Goal: Information Seeking & Learning: Learn about a topic

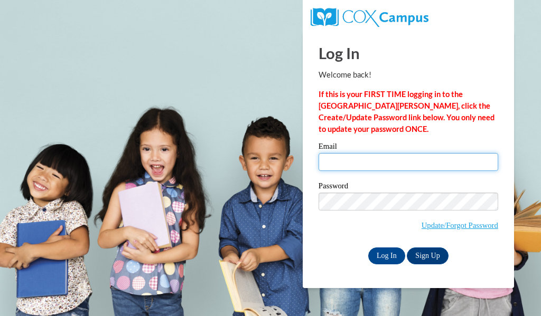
click at [362, 161] on input "Email" at bounding box center [408, 162] width 180 height 18
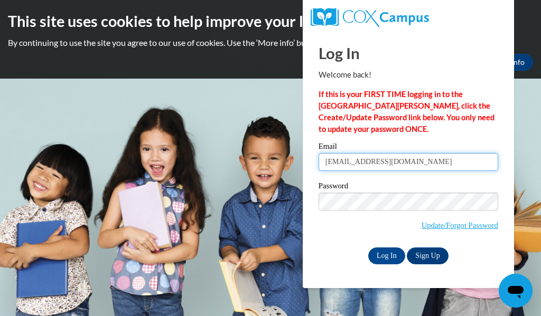
type input "sattlerk@w-csd.org"
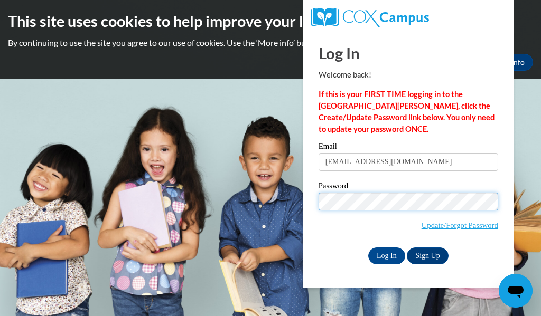
click at [368, 248] on input "Log In" at bounding box center [386, 256] width 37 height 17
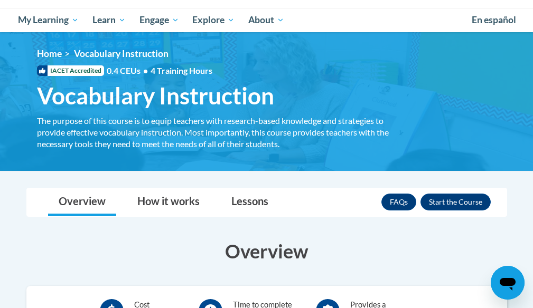
scroll to position [158, 0]
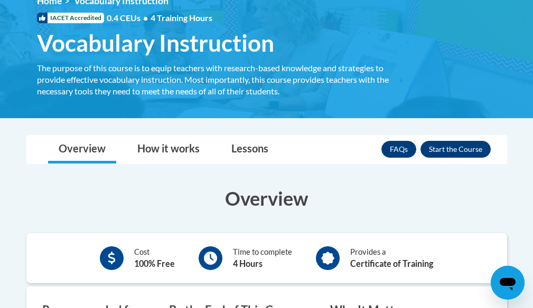
click at [444, 140] on div "FAQs Enroll" at bounding box center [435, 149] width 109 height 27
click at [444, 145] on button "Enroll" at bounding box center [455, 149] width 70 height 17
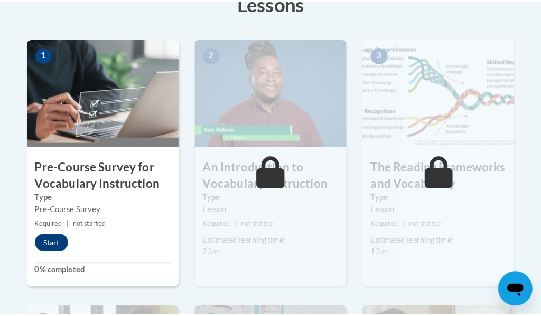
scroll to position [370, 0]
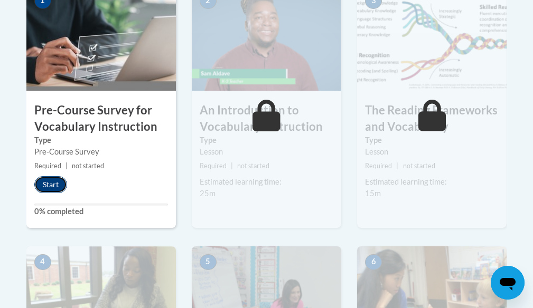
click at [49, 184] on button "Start" at bounding box center [50, 184] width 33 height 17
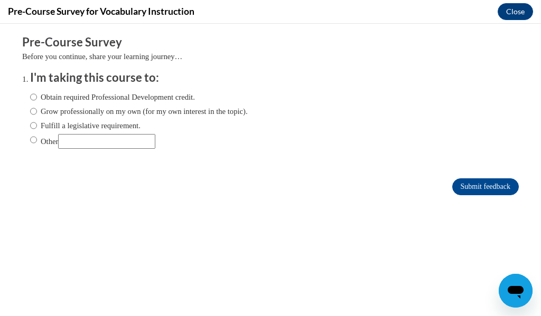
scroll to position [0, 0]
click at [30, 125] on input "Fulfill a legislative requirement." at bounding box center [33, 126] width 7 height 12
radio input "true"
click at [30, 107] on input "Grow professionally on my own (for my own interest in the topic)." at bounding box center [33, 112] width 7 height 12
radio input "true"
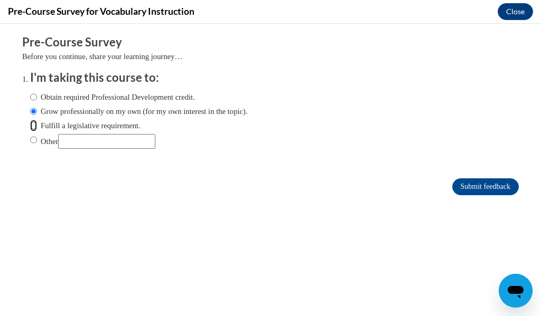
click at [30, 124] on input "Fulfill a legislative requirement." at bounding box center [33, 126] width 7 height 12
radio input "true"
click at [490, 187] on input "Submit feedback" at bounding box center [485, 186] width 67 height 17
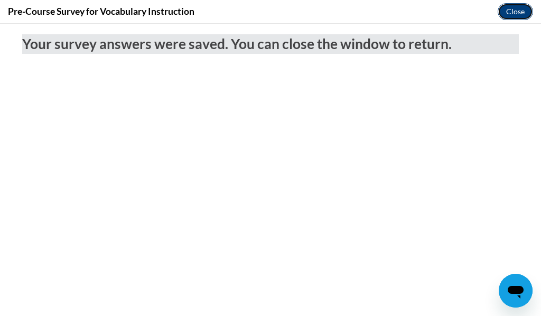
drag, startPoint x: 505, startPoint y: 8, endPoint x: 449, endPoint y: 99, distance: 107.4
click at [505, 8] on button "Close" at bounding box center [514, 11] width 35 height 17
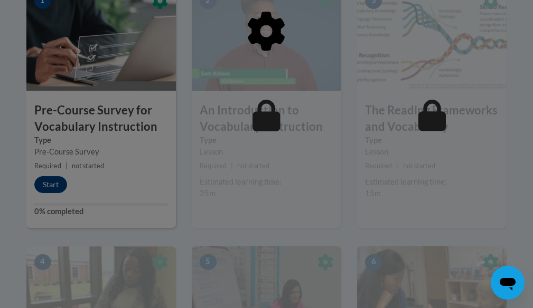
click at [44, 186] on div at bounding box center [266, 154] width 533 height 308
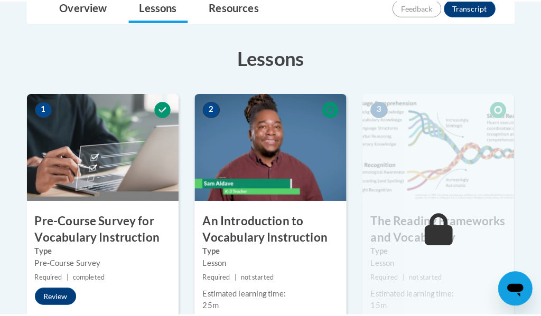
scroll to position [317, 0]
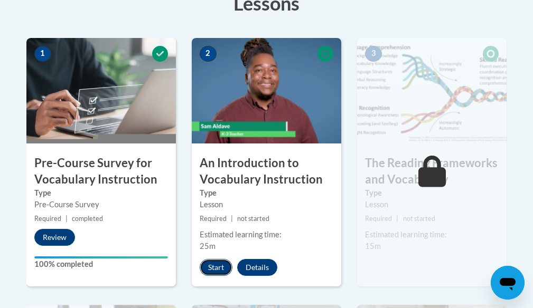
click at [222, 268] on button "Start" at bounding box center [216, 267] width 33 height 17
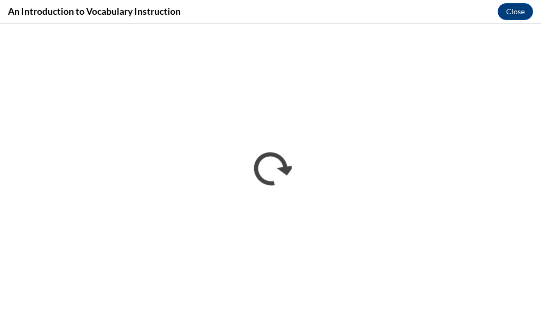
scroll to position [0, 0]
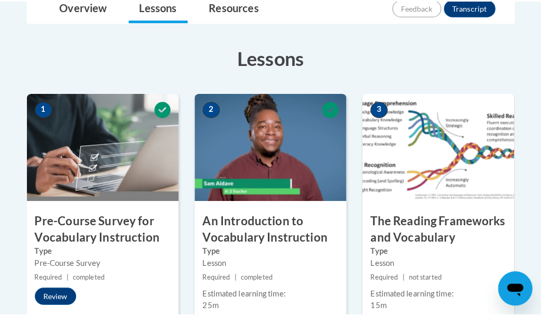
scroll to position [370, 0]
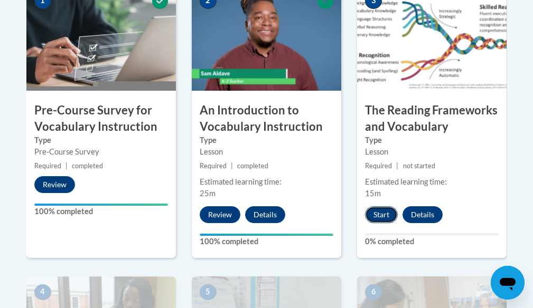
click at [379, 209] on button "Start" at bounding box center [381, 214] width 33 height 17
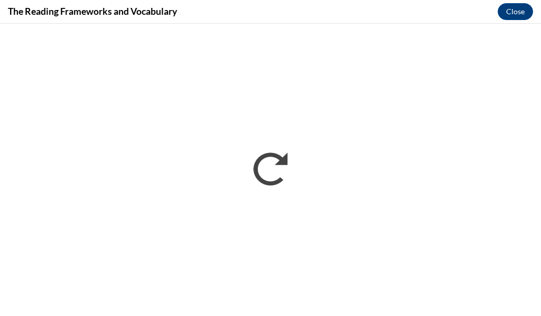
scroll to position [0, 0]
